Goal: Task Accomplishment & Management: Use online tool/utility

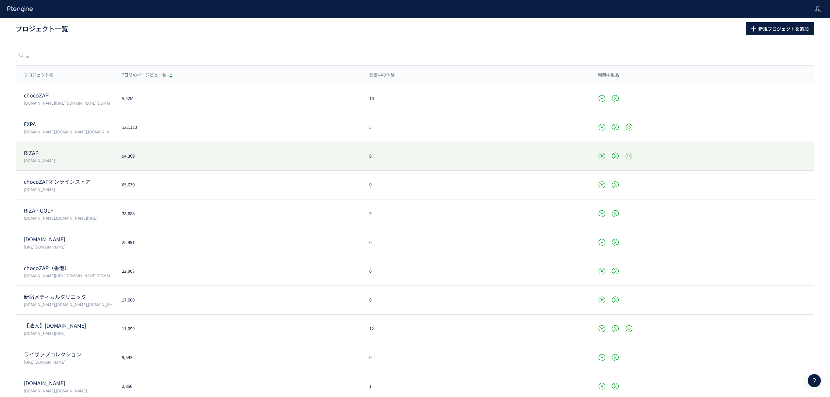
click at [52, 148] on div "RIZAP www.rizap.jp 94,369 9" at bounding box center [415, 156] width 798 height 29
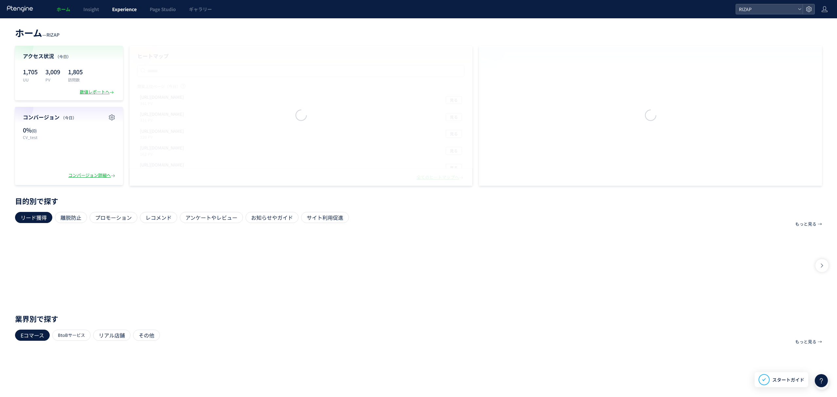
click at [134, 8] on span "Experience" at bounding box center [124, 9] width 25 height 7
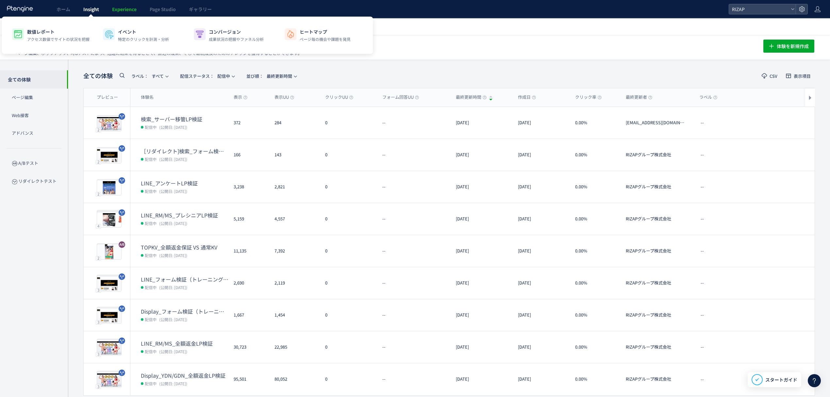
click at [89, 11] on span "Insight" at bounding box center [91, 9] width 16 height 7
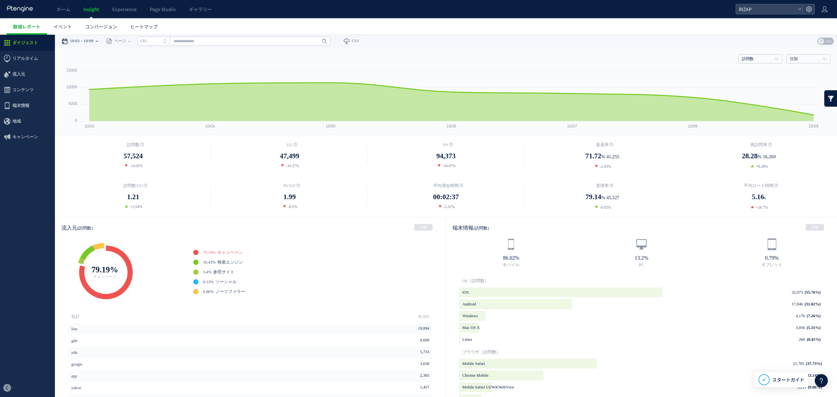
click at [99, 38] on div "10/03 10/09" at bounding box center [81, 41] width 41 height 13
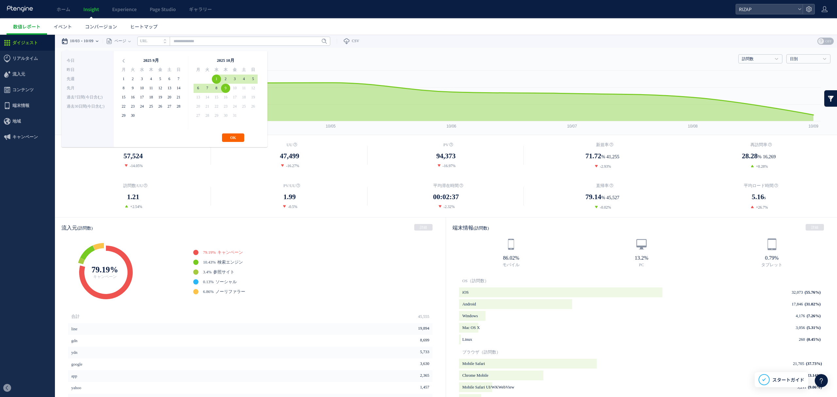
click at [237, 137] on button "OK" at bounding box center [233, 137] width 22 height 8
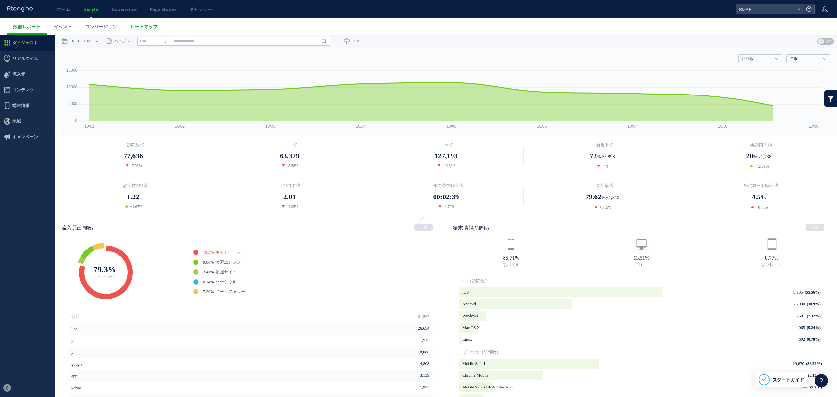
click at [155, 24] on span "ヒートマップ" at bounding box center [143, 26] width 27 height 7
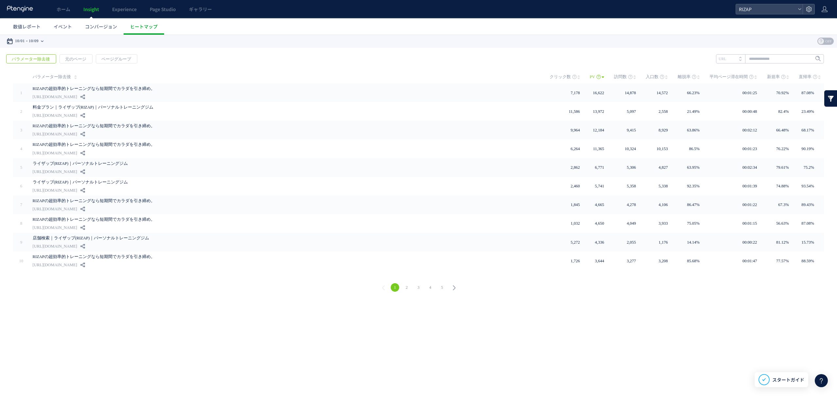
click at [43, 41] on div "10/01 10/09" at bounding box center [27, 41] width 41 height 13
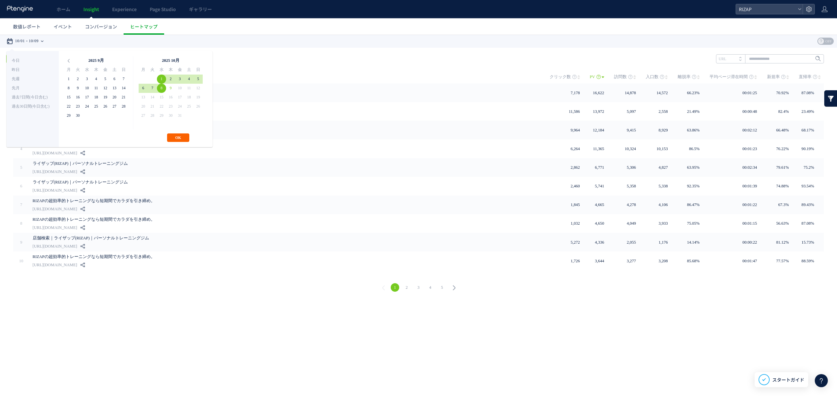
click at [181, 139] on button "OK" at bounding box center [178, 137] width 22 height 8
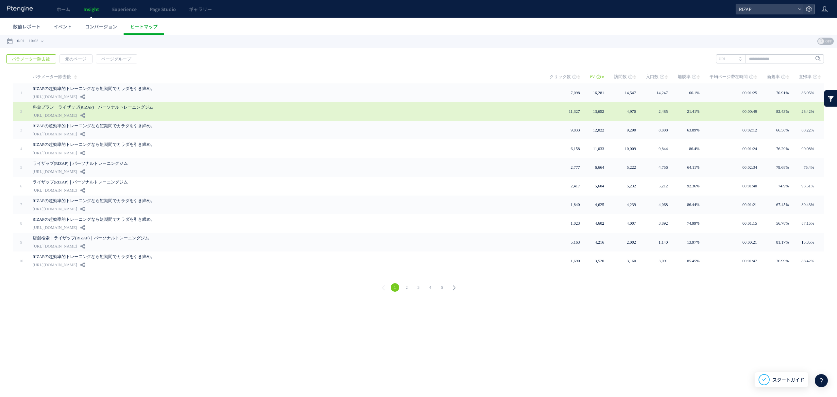
click at [70, 107] on link "料金プラン｜ライザップ(RIZAP)｜パーソナルトレーニングジム" at bounding box center [180, 107] width 294 height 8
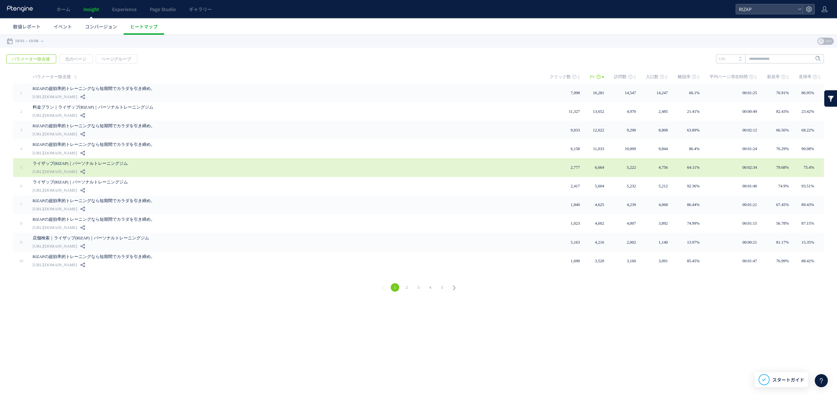
click at [61, 163] on link "ライザップ(RIZAP)｜パーソナルトレーニングジム" at bounding box center [180, 163] width 294 height 8
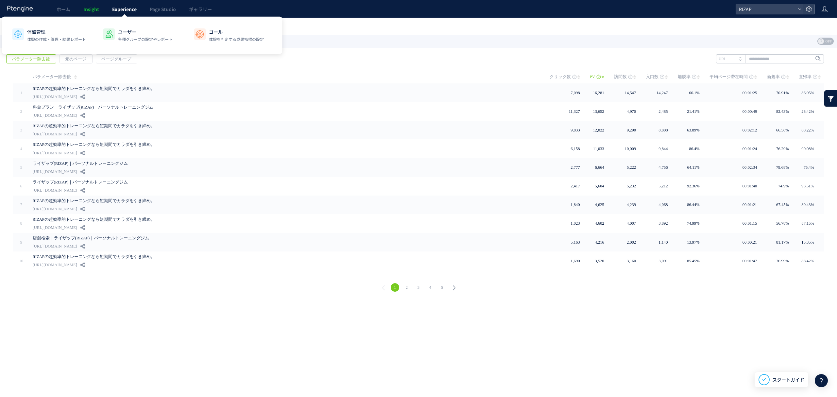
click at [125, 8] on span "Experience" at bounding box center [124, 9] width 25 height 7
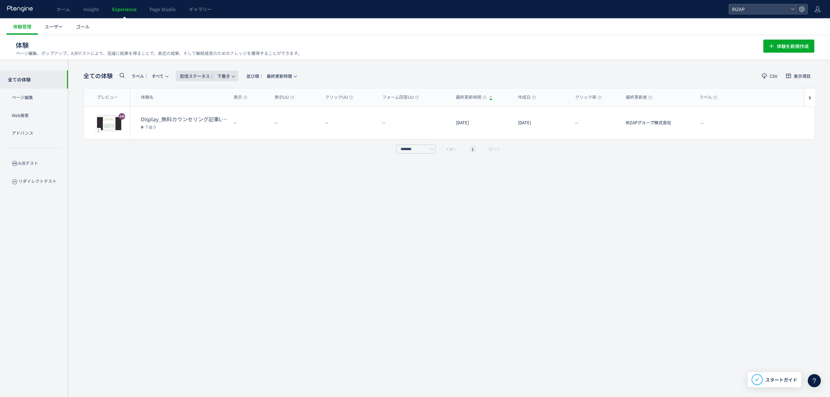
click at [201, 76] on span "配信ステータス​：" at bounding box center [197, 76] width 34 height 6
click at [209, 105] on li "配信中" at bounding box center [208, 106] width 27 height 12
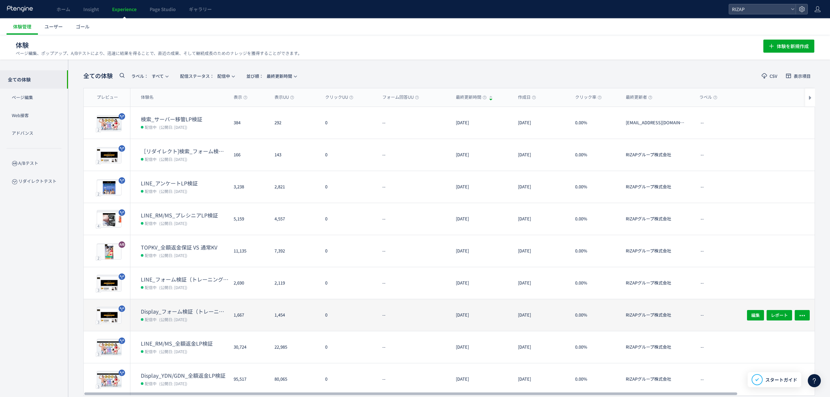
click at [180, 308] on dt "Display_フォーム検証（トレーニング体験なし・オンラインカウンセリング訴求）(copy)" at bounding box center [185, 312] width 88 height 8
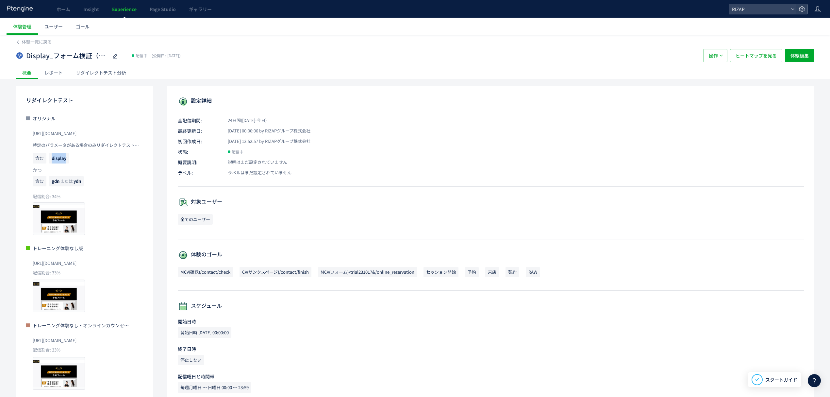
drag, startPoint x: 68, startPoint y: 160, endPoint x: 51, endPoint y: 159, distance: 17.1
click at [51, 159] on span "display" at bounding box center [59, 158] width 20 height 10
copy span "display"
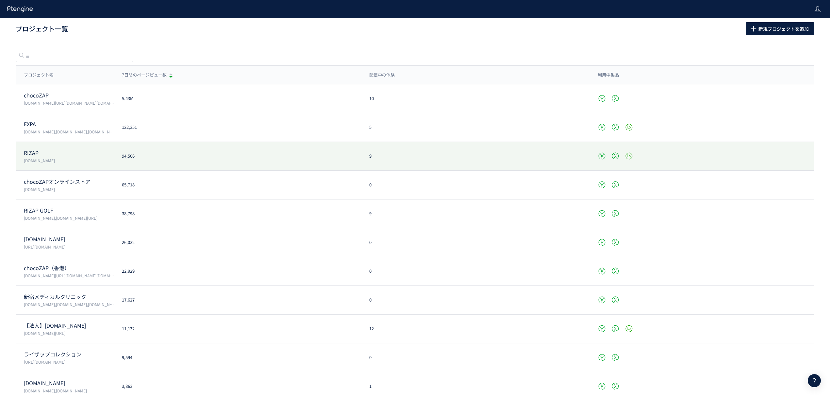
click at [34, 156] on p "RIZAP" at bounding box center [69, 153] width 90 height 8
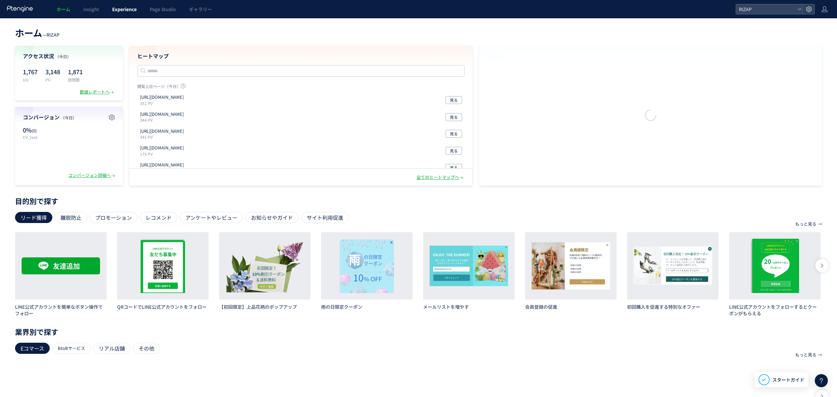
click at [123, 12] on span "Experience" at bounding box center [124, 9] width 25 height 7
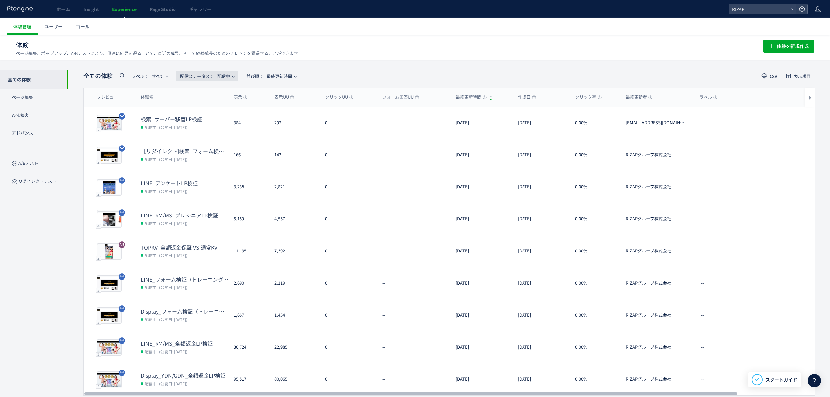
click at [222, 76] on span "配信ステータス​： 配信中" at bounding box center [205, 76] width 50 height 11
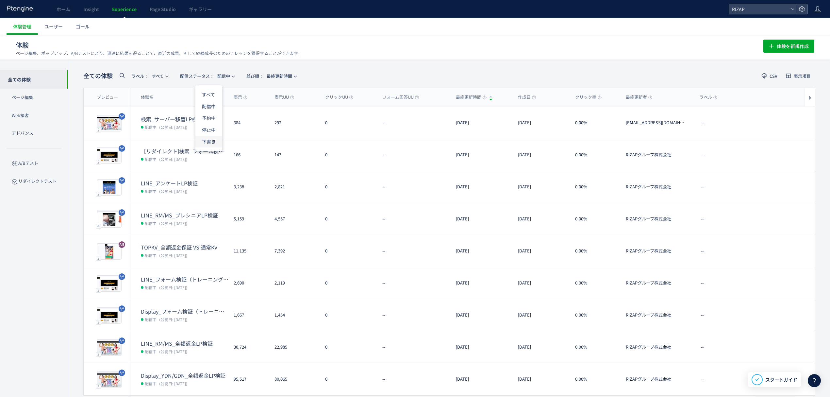
click at [206, 141] on li "下書き" at bounding box center [208, 142] width 27 height 12
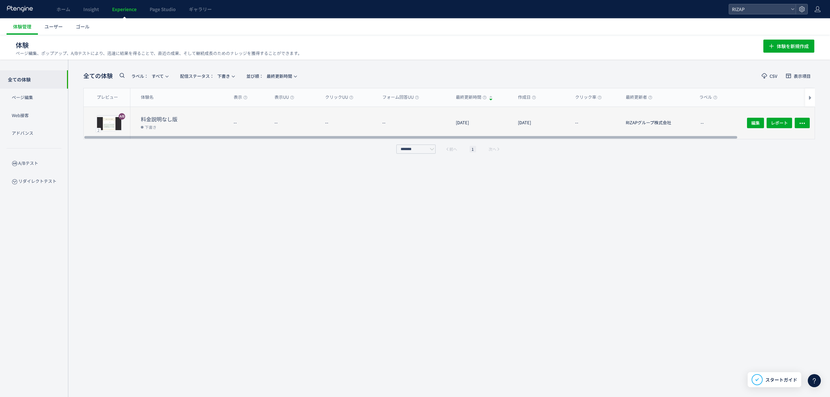
click at [166, 122] on dt "料金説明なし版" at bounding box center [185, 119] width 88 height 8
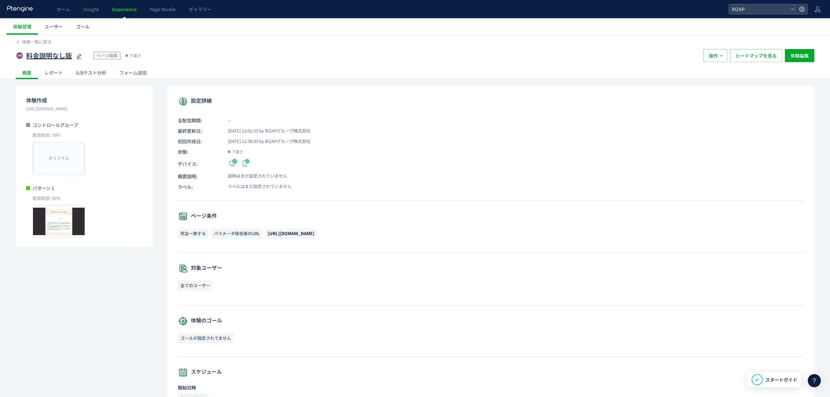
click at [46, 56] on span "料金説明なし版" at bounding box center [49, 55] width 46 height 9
type input "**********"
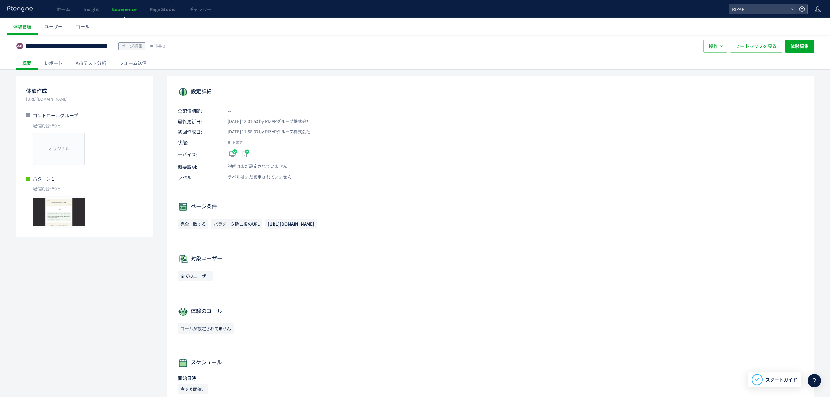
scroll to position [0, 0]
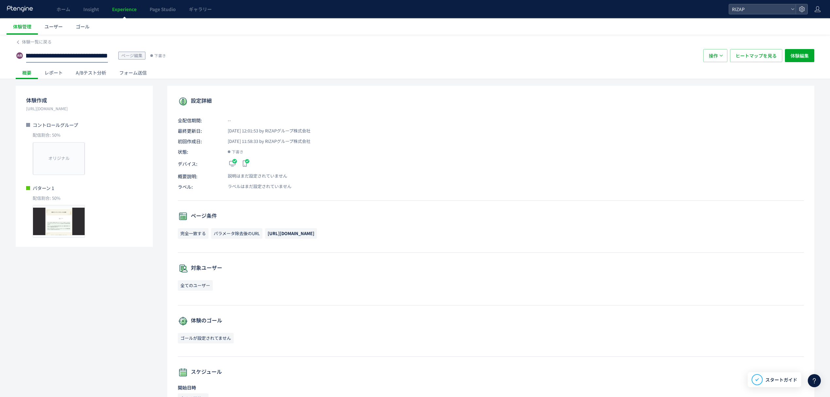
click at [47, 72] on div "レポート" at bounding box center [53, 72] width 31 height 13
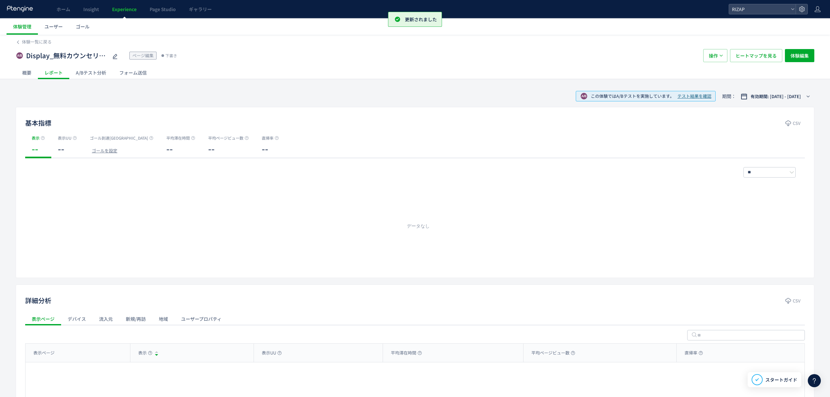
click at [96, 72] on div "A/Bテスト分析" at bounding box center [90, 72] width 43 height 13
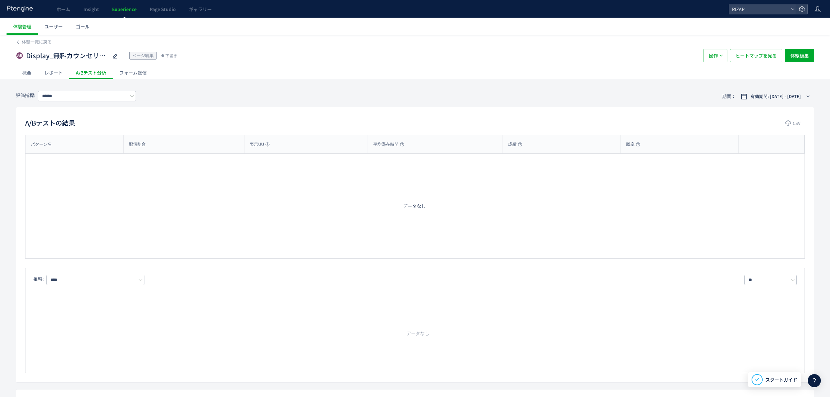
click at [139, 74] on div "フォーム送信" at bounding box center [133, 72] width 41 height 13
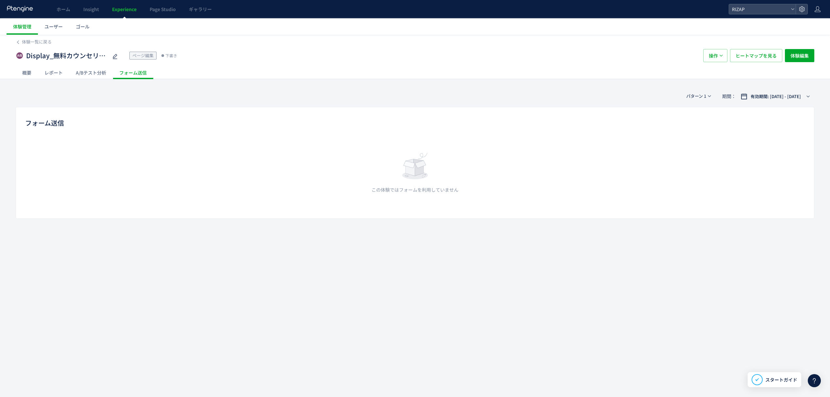
click at [29, 71] on div "概要" at bounding box center [27, 72] width 22 height 13
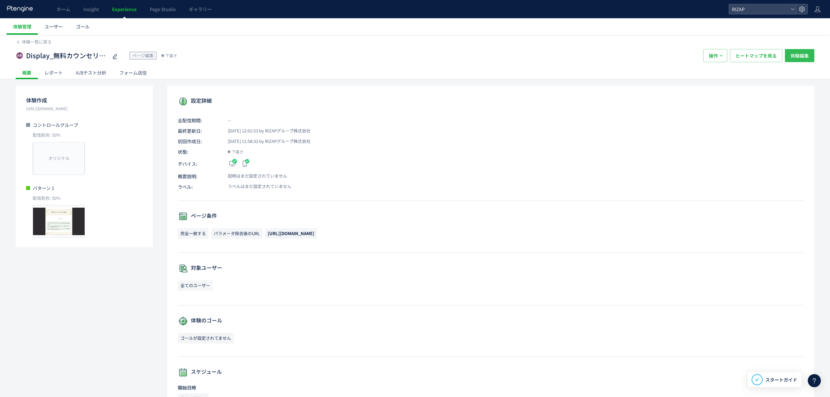
click at [794, 54] on span "体験編集" at bounding box center [800, 55] width 18 height 13
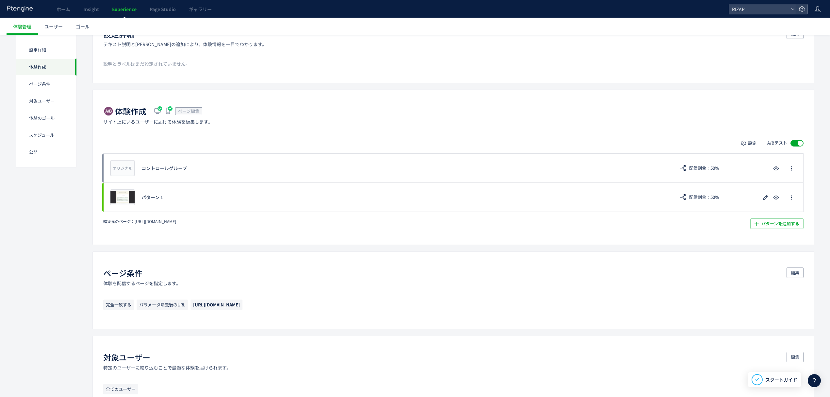
scroll to position [87, 0]
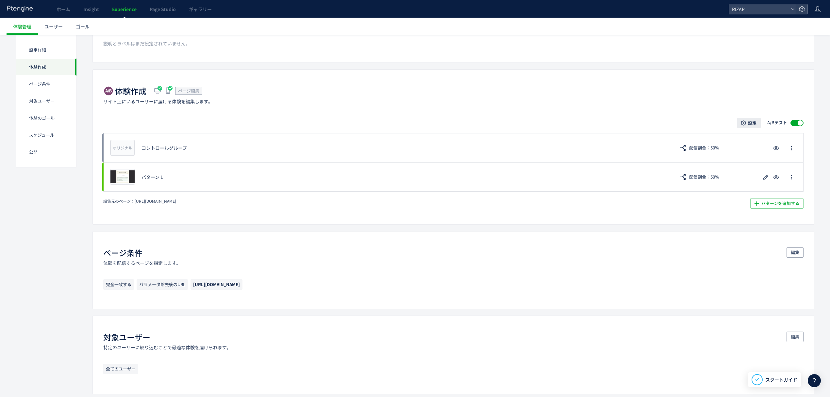
click at [748, 120] on span "設定" at bounding box center [752, 123] width 8 height 10
click at [744, 148] on li "テストの設定" at bounding box center [749, 154] width 83 height 12
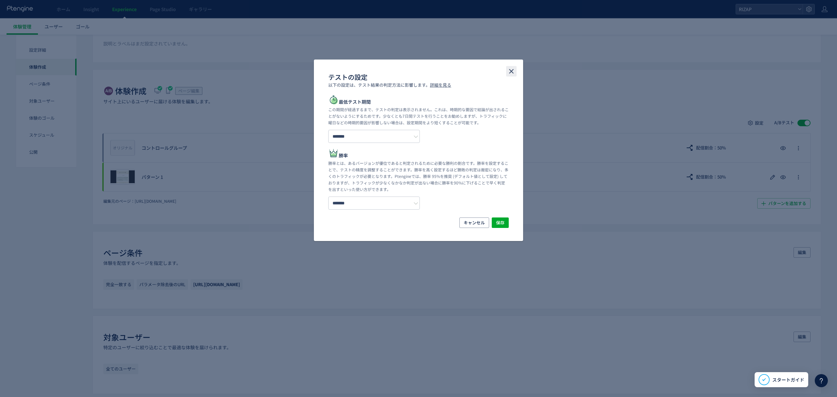
click at [509, 74] on icon "close" at bounding box center [511, 71] width 8 height 8
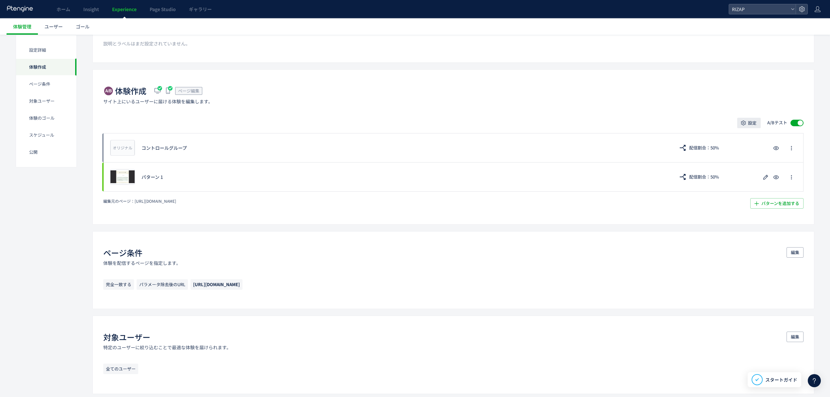
click at [747, 122] on button "設定" at bounding box center [749, 123] width 24 height 10
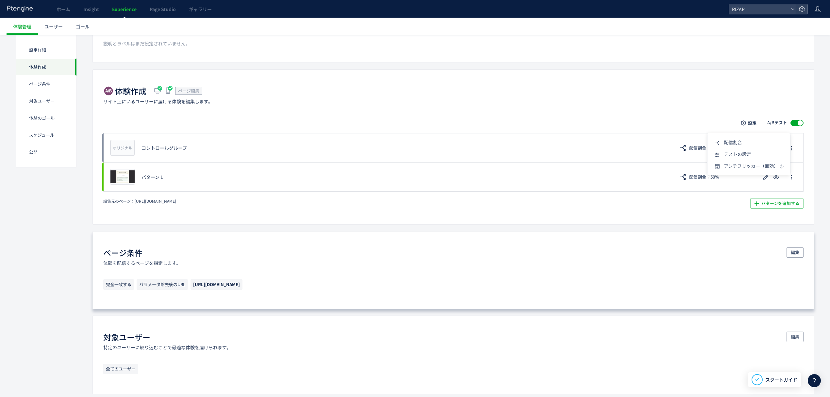
click at [671, 254] on div "ページ条件 体験を配信するページを指定します。 編集" at bounding box center [453, 256] width 700 height 19
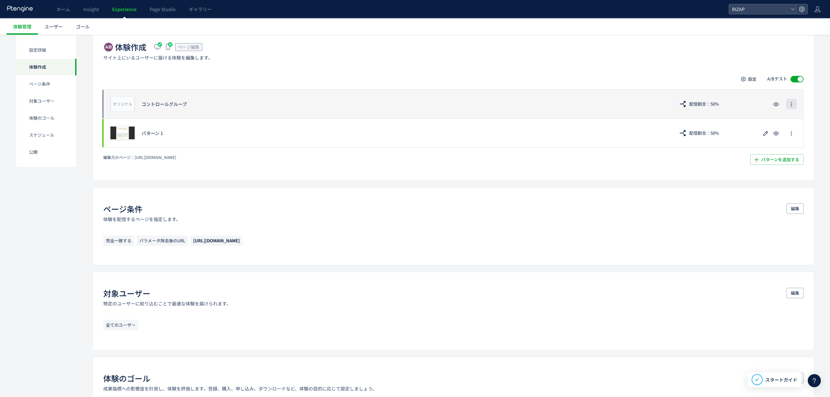
click at [790, 109] on span "button" at bounding box center [791, 104] width 5 height 10
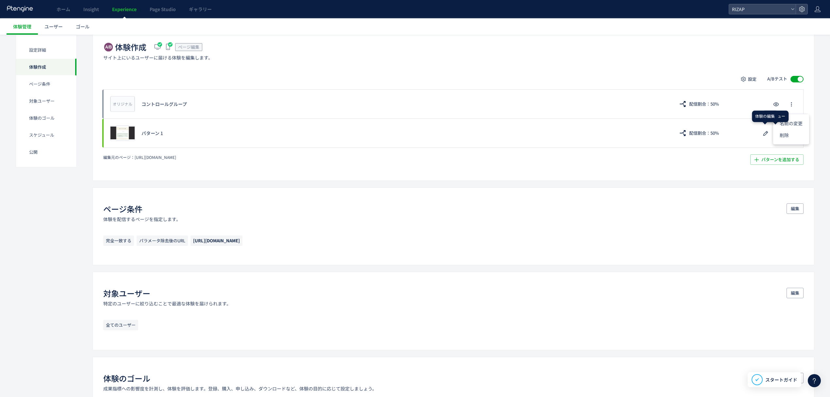
click at [676, 182] on div "設定詳細 テキスト説明とラベルの追加により、体験情報を一目でわかります。 編集 説明とラベルはまだ設定されていません。 体験作成 ページ編集 サイト上にいるユ…" at bounding box center [453, 339] width 722 height 782
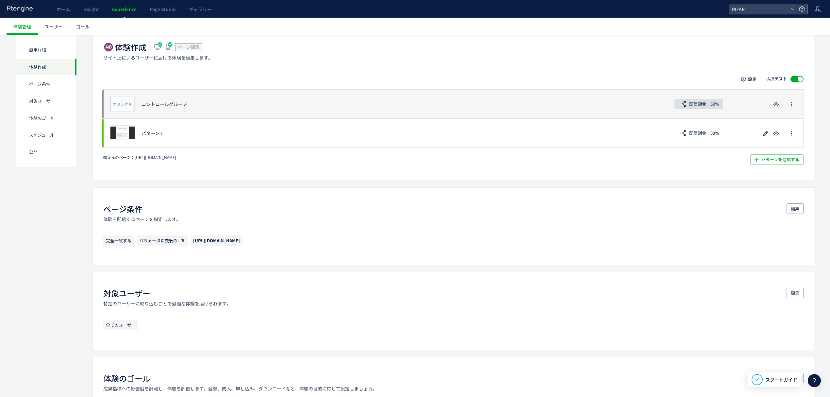
click at [688, 109] on button "配信割合：50%" at bounding box center [699, 104] width 49 height 10
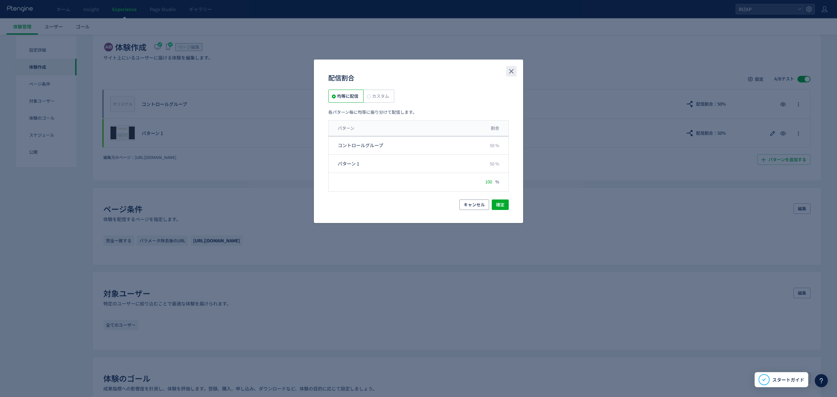
click at [506, 71] on button "close" at bounding box center [511, 71] width 10 height 10
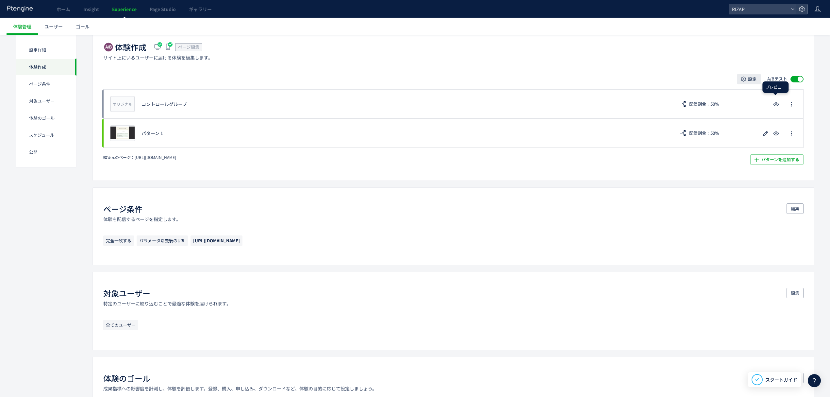
click at [751, 78] on span "設定" at bounding box center [752, 79] width 8 height 10
click at [743, 109] on span "テストの設定" at bounding box center [737, 110] width 27 height 7
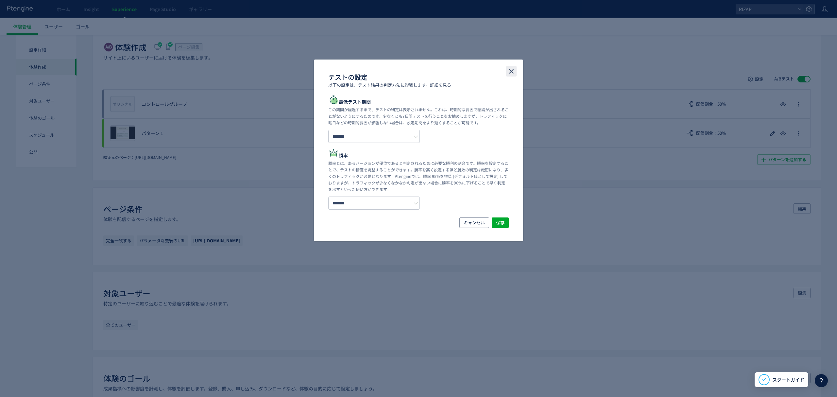
click at [511, 68] on icon "close" at bounding box center [511, 71] width 8 height 8
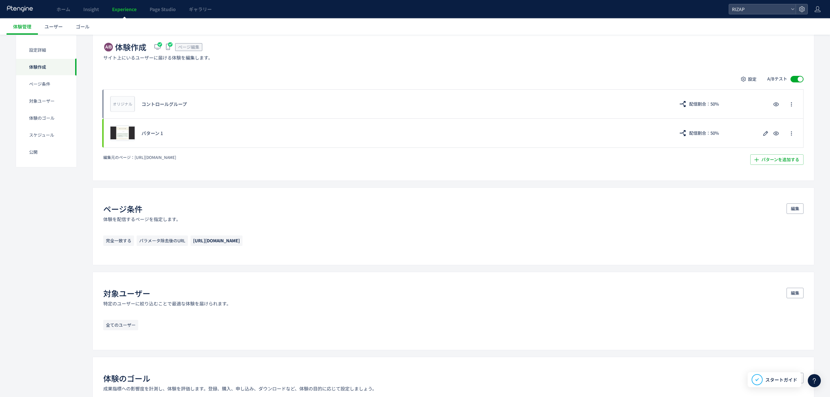
click at [745, 74] on div "設定" at bounding box center [749, 79] width 24 height 10
click at [749, 78] on span "設定" at bounding box center [752, 79] width 8 height 10
click at [734, 96] on span "配信割合" at bounding box center [733, 98] width 18 height 7
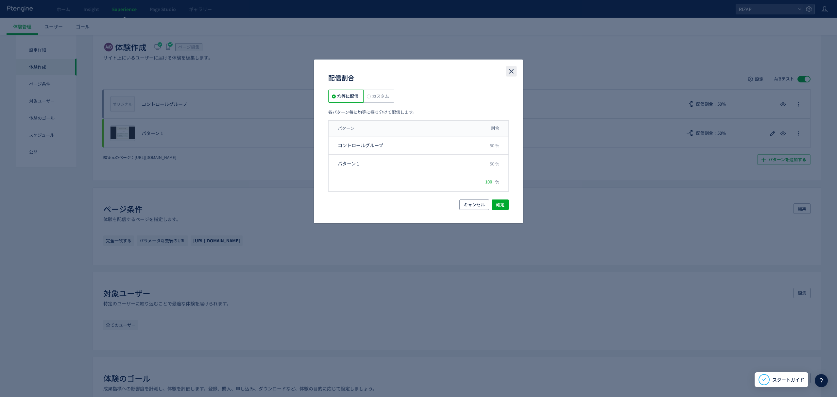
click at [508, 71] on icon "close" at bounding box center [511, 71] width 8 height 8
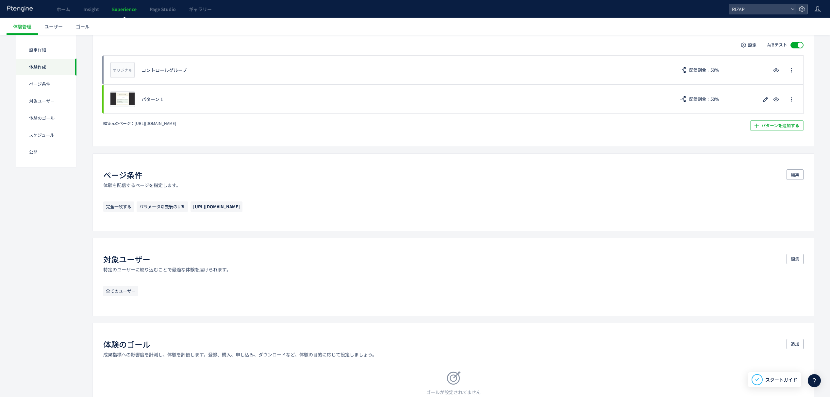
scroll to position [174, 0]
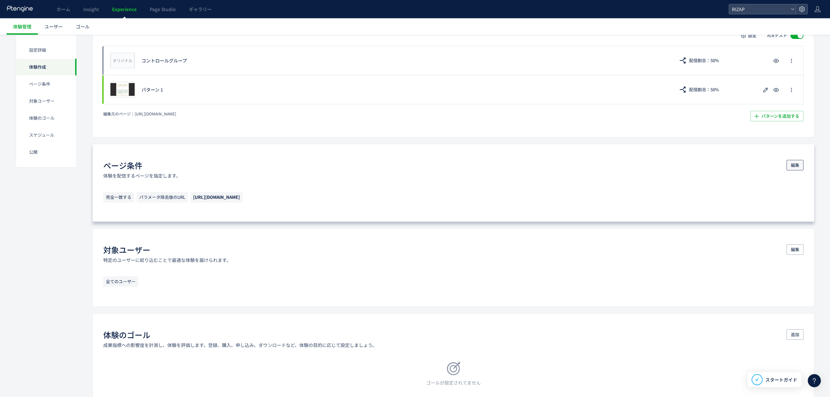
click at [787, 164] on button "編集" at bounding box center [795, 165] width 17 height 10
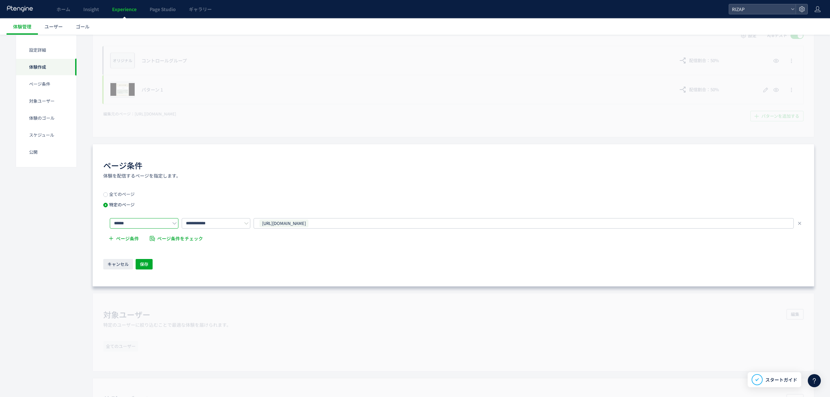
click at [161, 222] on input "******" at bounding box center [144, 223] width 69 height 10
click at [139, 260] on span "前方一致する" at bounding box center [130, 263] width 27 height 7
type input "******"
click at [149, 267] on button "保存" at bounding box center [144, 265] width 17 height 10
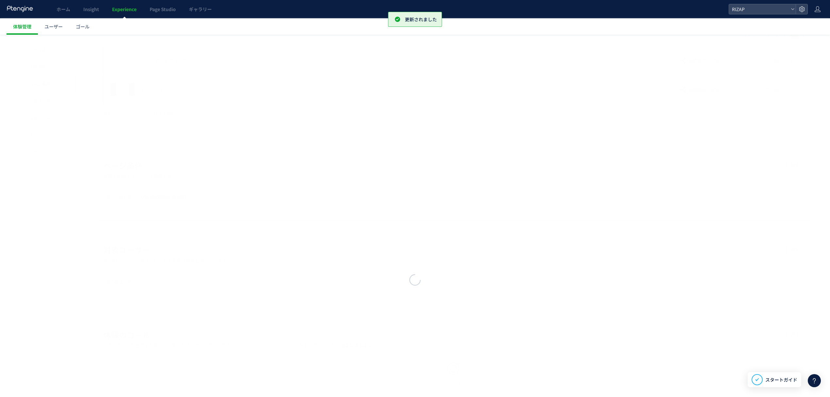
scroll to position [229, 0]
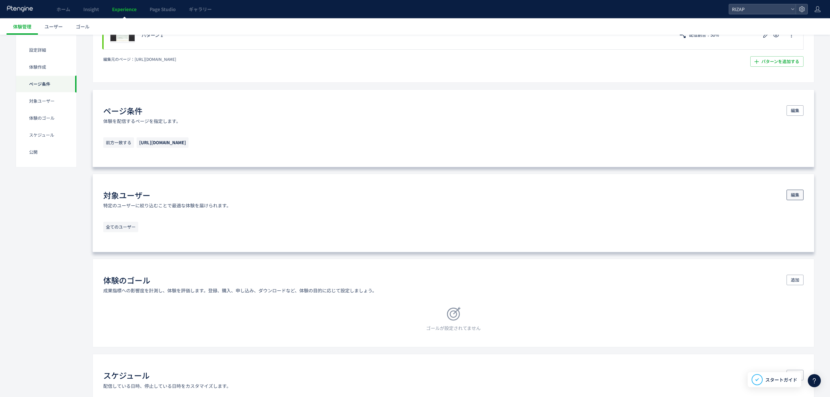
click at [792, 196] on span "編集" at bounding box center [795, 195] width 8 height 10
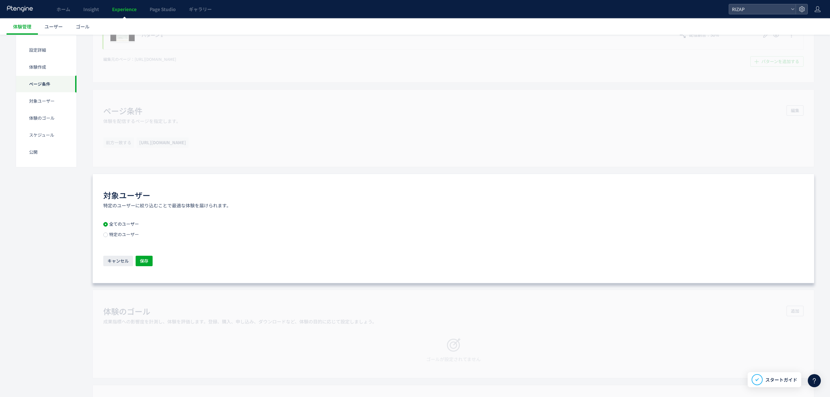
click at [119, 234] on span "特定のユーザー" at bounding box center [123, 234] width 31 height 6
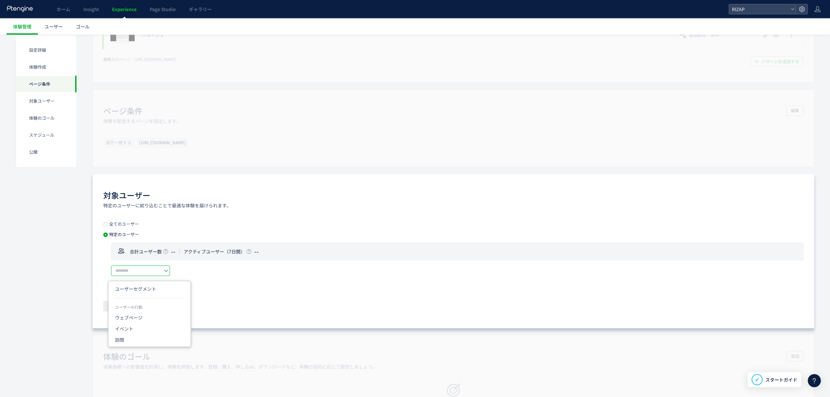
click at [151, 272] on input "text" at bounding box center [140, 270] width 59 height 10
click at [237, 285] on div "条件を追加" at bounding box center [457, 284] width 693 height 7
click at [119, 310] on span "キャンセル" at bounding box center [118, 306] width 21 height 10
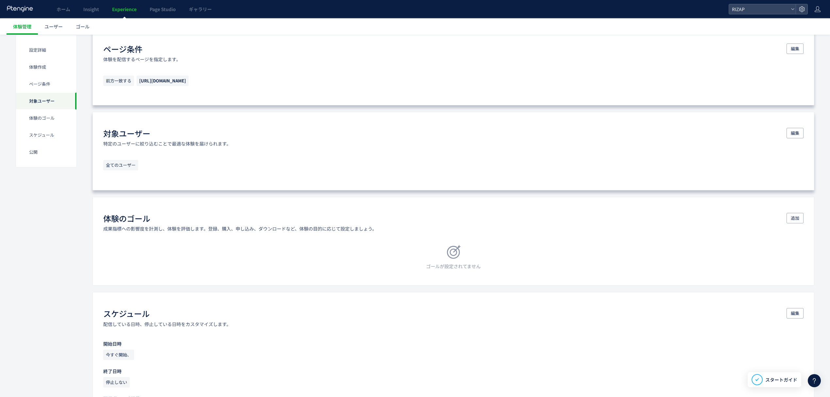
scroll to position [270, 0]
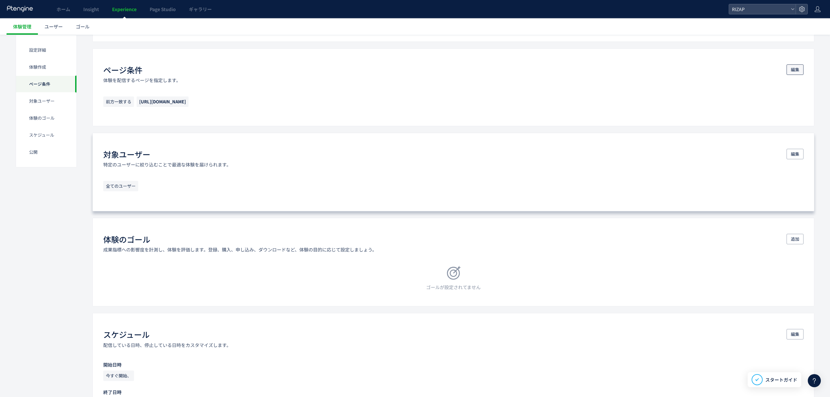
click at [793, 70] on span "編集" at bounding box center [795, 69] width 8 height 10
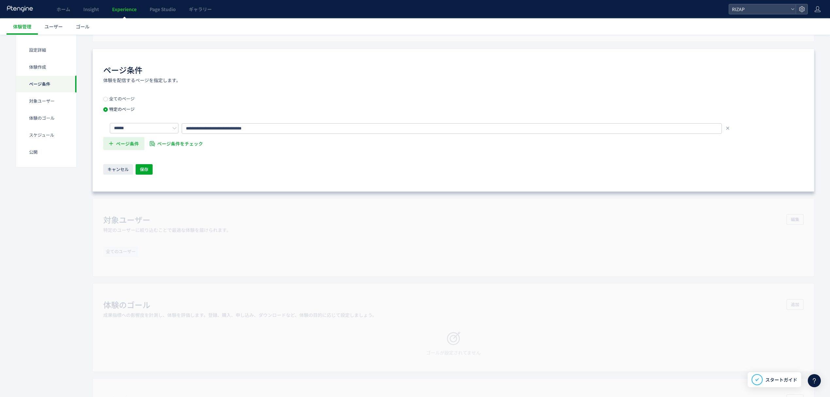
click at [127, 147] on span "ページ条件" at bounding box center [127, 143] width 23 height 13
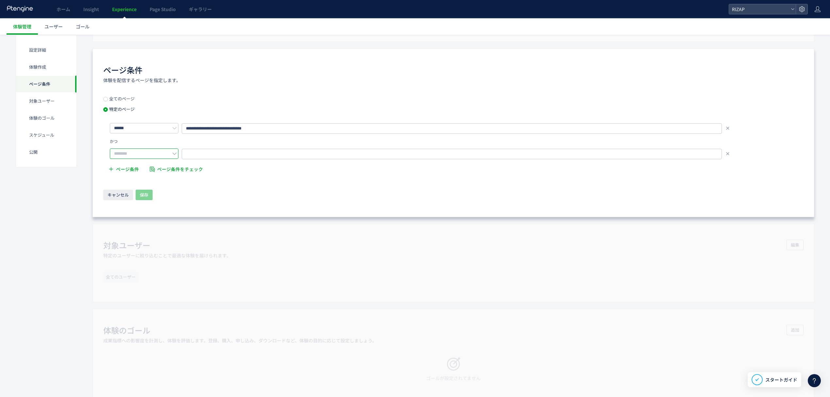
click at [144, 153] on input "text" at bounding box center [144, 153] width 69 height 10
click at [148, 165] on li "含む" at bounding box center [146, 170] width 72 height 11
type input "**"
click at [205, 156] on span "URLを1つずつ入力または複数貼り付け" at bounding box center [224, 154] width 74 height 10
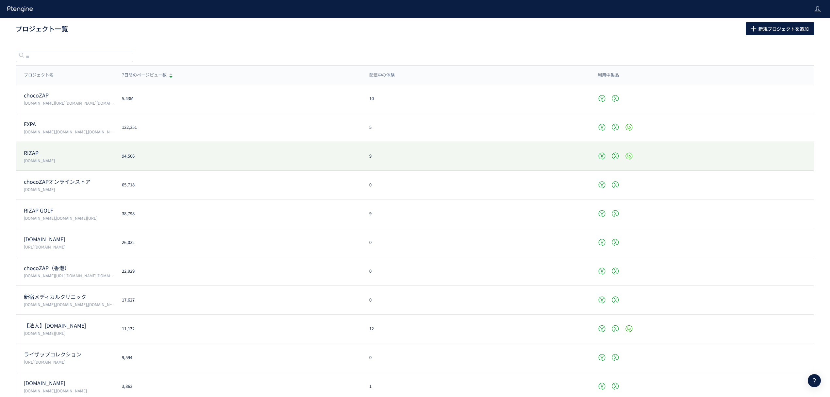
click at [40, 152] on p "RIZAP" at bounding box center [69, 153] width 90 height 8
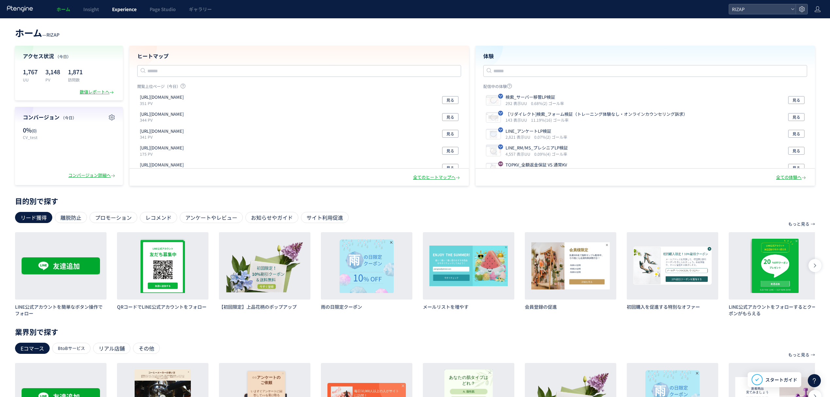
click at [127, 8] on span "Experience" at bounding box center [124, 9] width 25 height 7
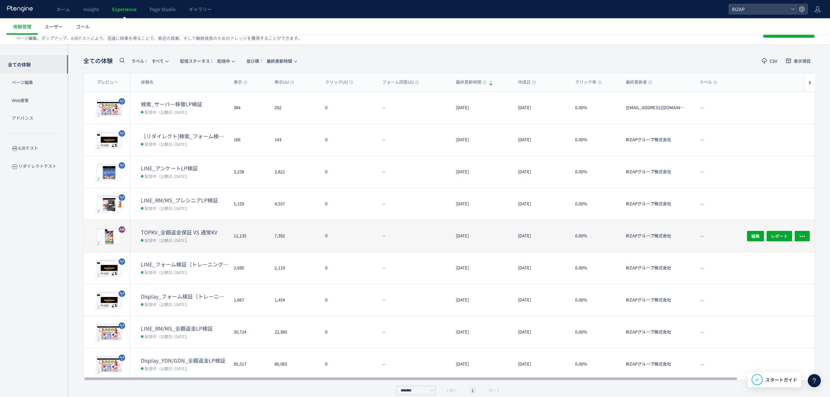
scroll to position [23, 0]
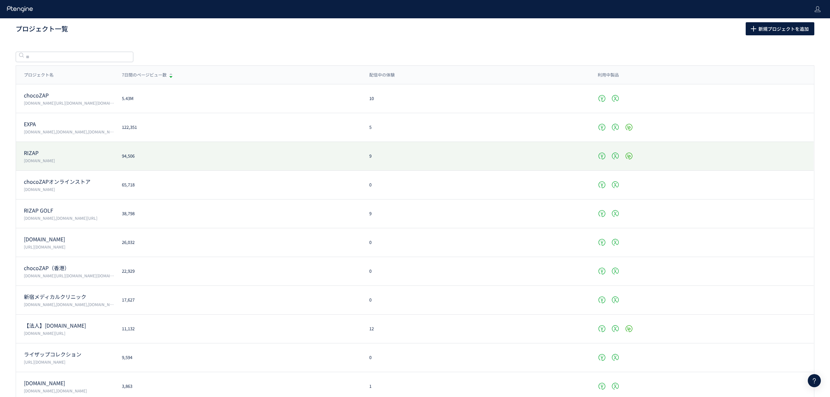
click at [37, 152] on p "RIZAP" at bounding box center [69, 153] width 90 height 8
